Goal: Task Accomplishment & Management: Manage account settings

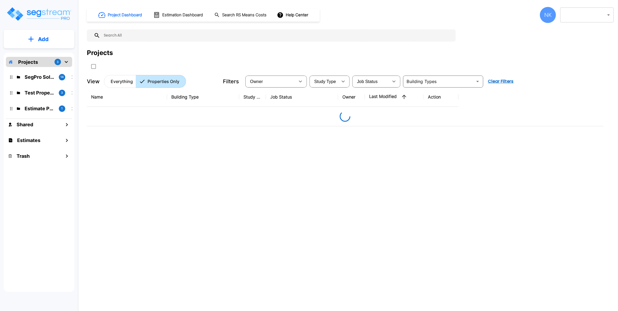
click at [547, 16] on div "NK" at bounding box center [548, 15] width 16 height 16
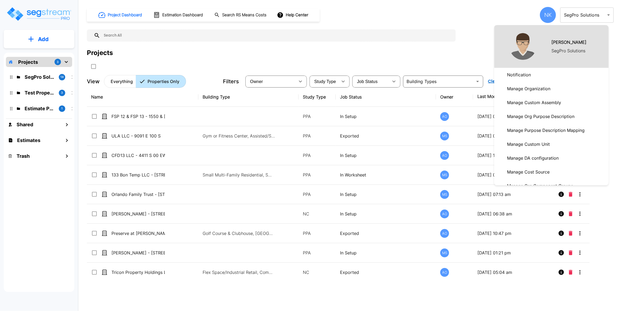
click at [545, 111] on ul "Nitish Kansal SegPro Solutions Notification Manage Organization Manage Custom A…" at bounding box center [551, 209] width 114 height 369
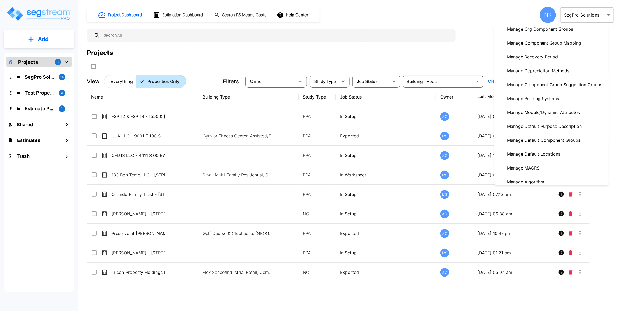
click at [543, 76] on p "Manage Depreciation Methods" at bounding box center [538, 70] width 67 height 11
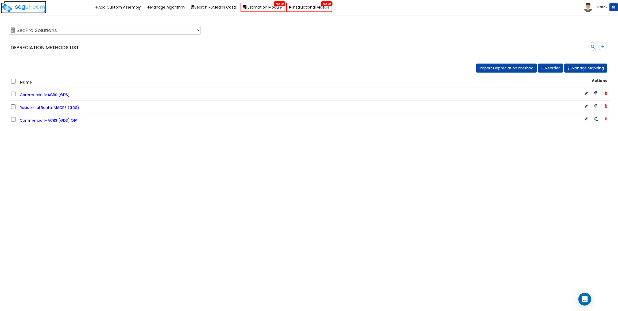
click at [38, 6] on img at bounding box center [23, 8] width 45 height 11
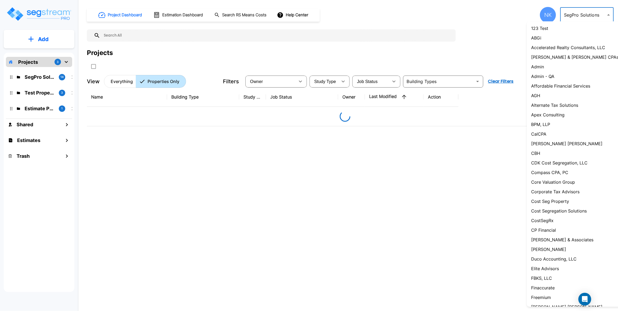
click at [576, 16] on body "× Your report is being generated. Be patient! × We're working on your Modificat…" at bounding box center [309, 155] width 618 height 311
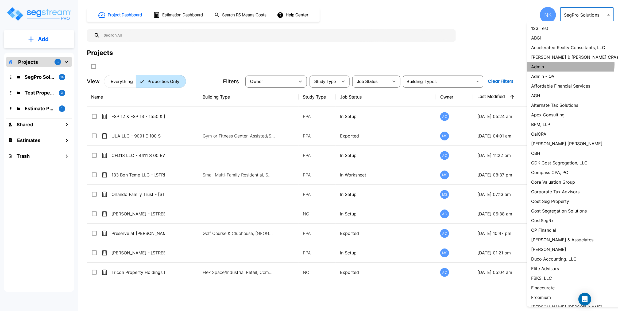
click at [563, 66] on li "Admin" at bounding box center [576, 67] width 99 height 10
type input "1"
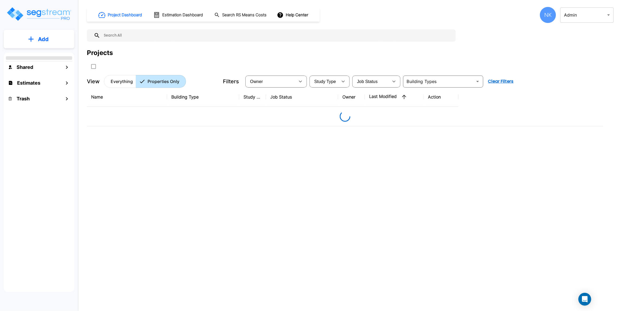
click at [552, 14] on div "NK" at bounding box center [548, 15] width 16 height 16
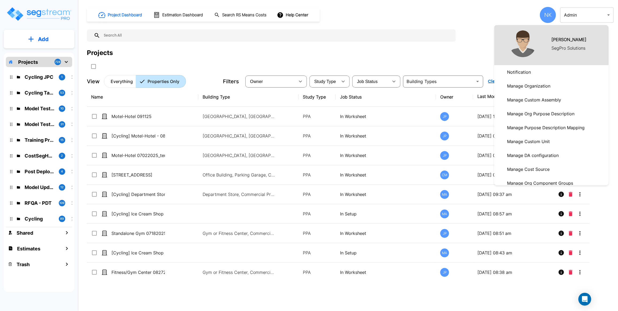
scroll to position [100, 0]
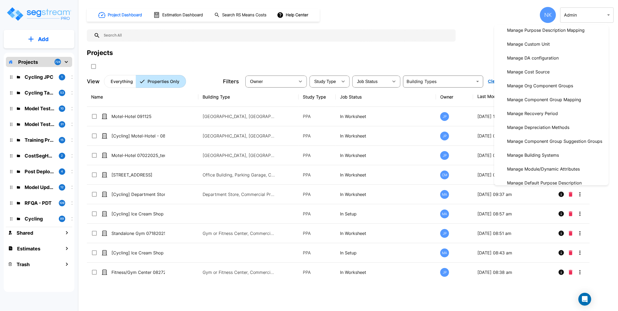
click at [544, 129] on p "Manage Depreciation Methods" at bounding box center [538, 127] width 67 height 11
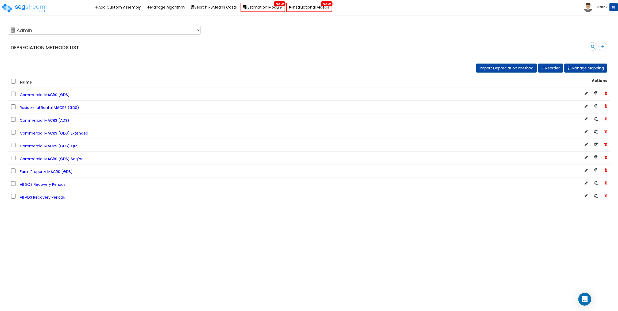
click at [49, 94] on span "Commercial MACRS (GDS)" at bounding box center [45, 94] width 50 height 5
click at [60, 92] on span "Commercial MACRS (GDS)" at bounding box center [45, 94] width 50 height 5
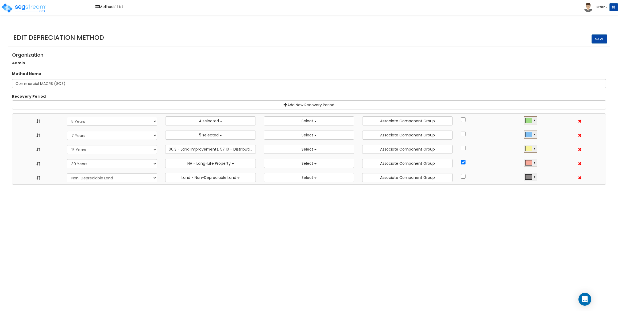
select select "5Y"
select select
select select "7Y"
select select
select select "15Y"
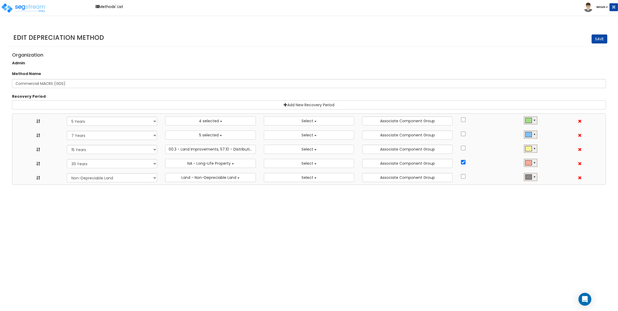
select select
select select "39Y"
select select
select select "NO"
select select
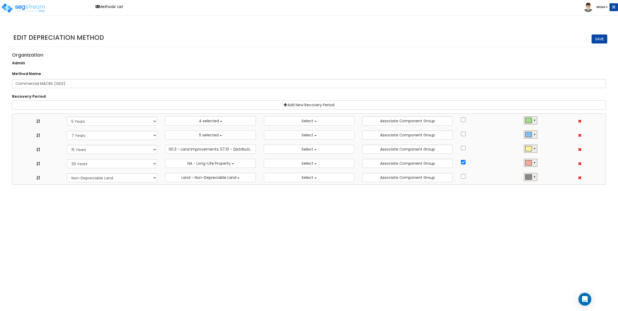
click at [598, 40] on link "Save" at bounding box center [600, 38] width 16 height 9
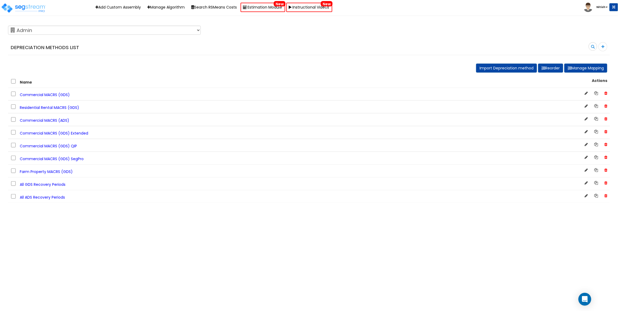
click at [65, 92] on span "Commercial MACRS (GDS)" at bounding box center [45, 94] width 50 height 5
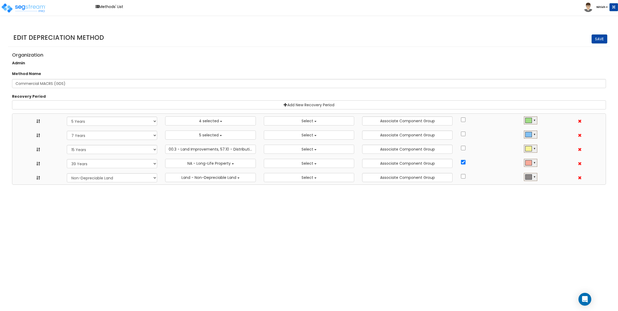
select select "5Y"
select select
select select "7Y"
select select
select select "15Y"
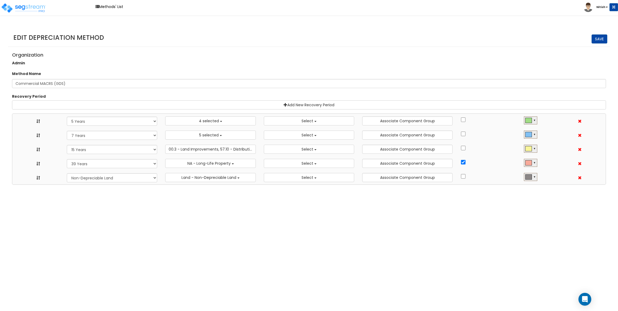
select select
select select "39Y"
select select
select select "NO"
select select
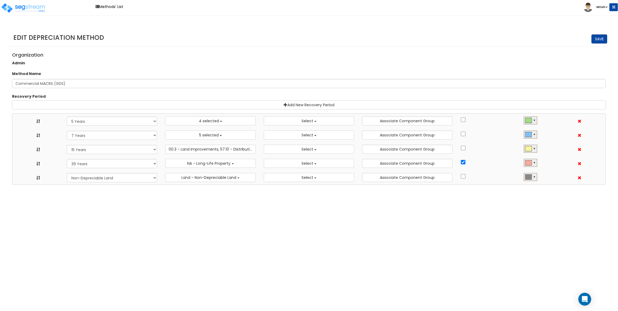
click at [596, 38] on link "Save" at bounding box center [600, 38] width 16 height 9
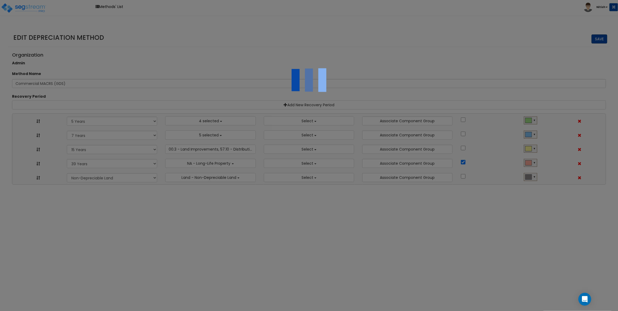
click at [596, 38] on div at bounding box center [309, 155] width 618 height 311
